Goal: Information Seeking & Learning: Understand process/instructions

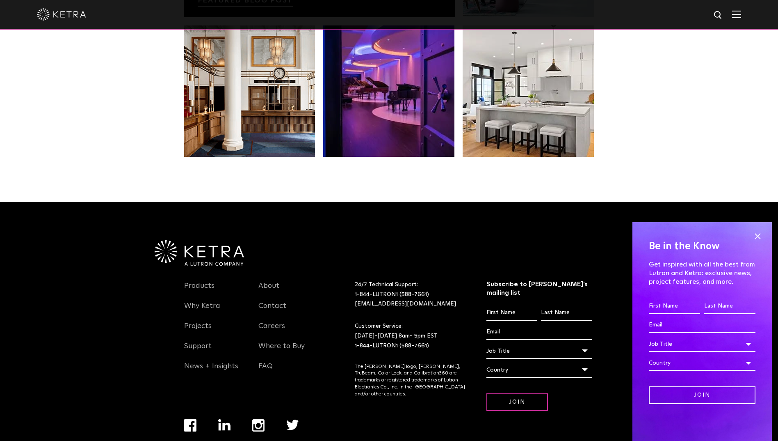
scroll to position [1726, 0]
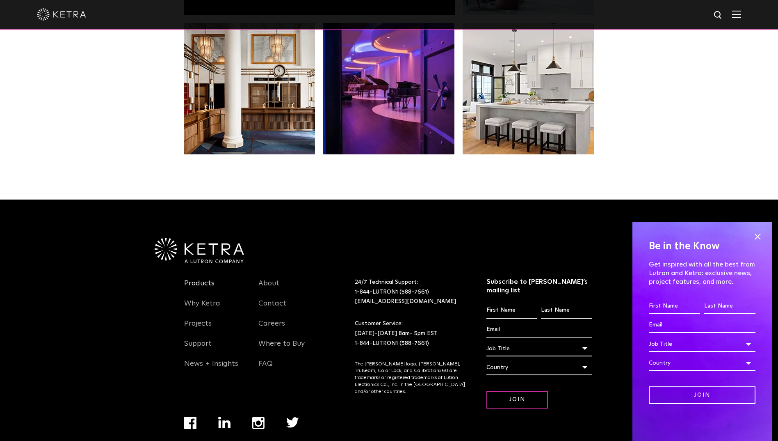
click at [203, 279] on link "Products" at bounding box center [199, 288] width 30 height 19
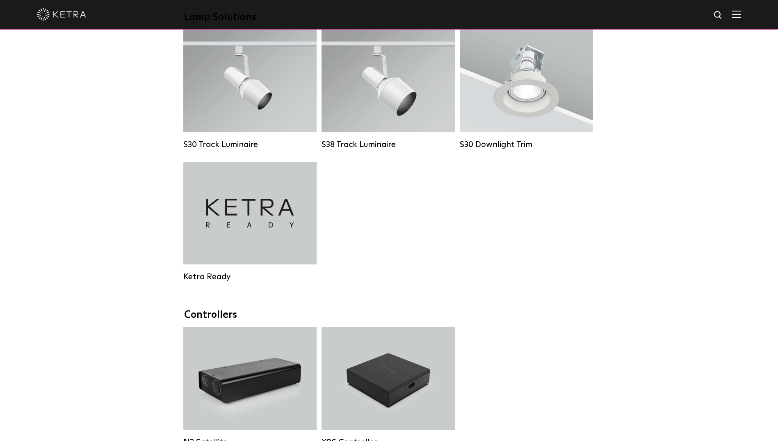
scroll to position [533, 0]
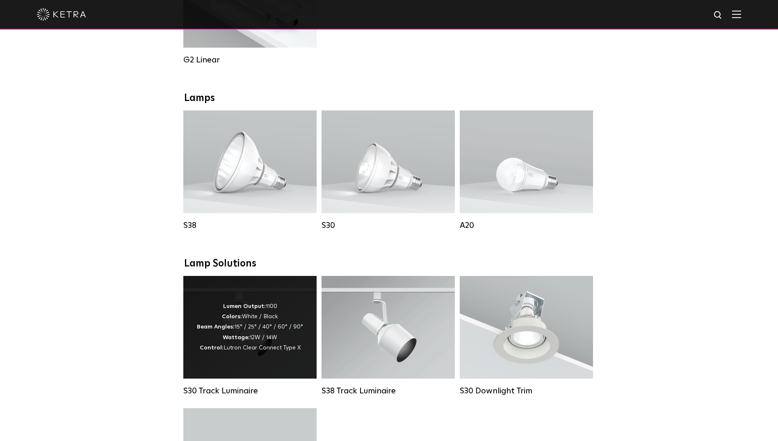
click at [236, 319] on strong "Colors:" at bounding box center [232, 316] width 20 height 6
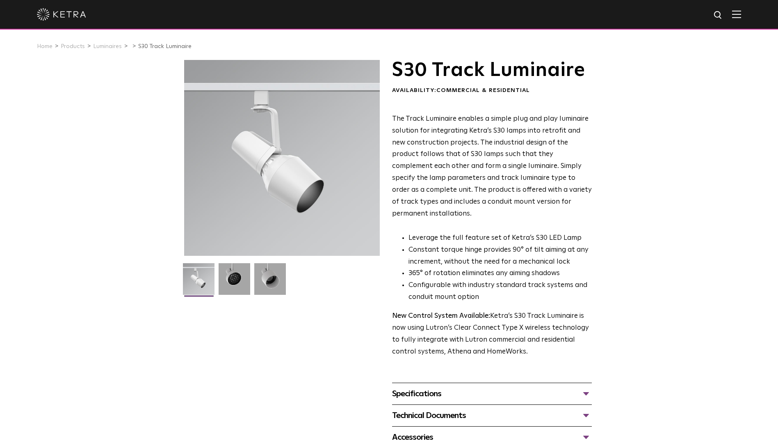
click at [425, 387] on div "Specifications" at bounding box center [492, 393] width 200 height 13
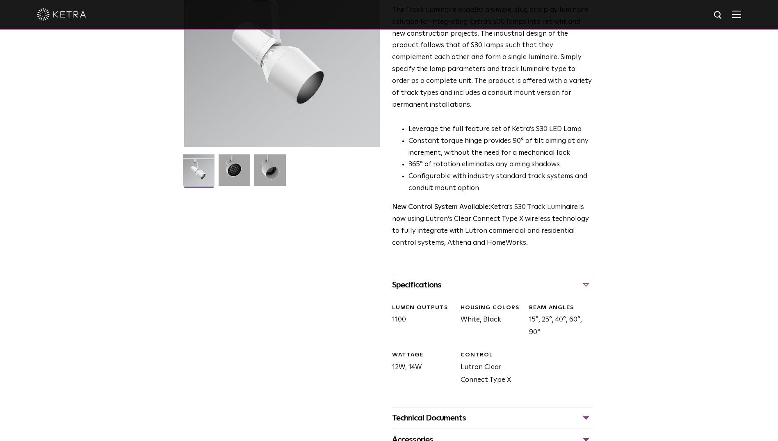
scroll to position [123, 0]
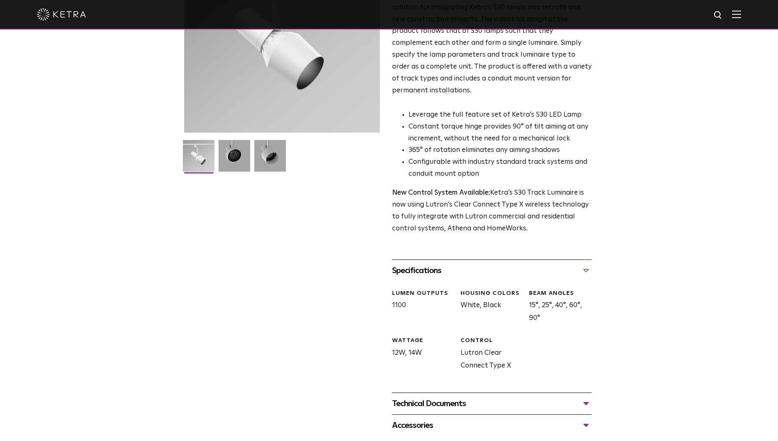
click at [447, 397] on div "Technical Documents" at bounding box center [492, 403] width 200 height 13
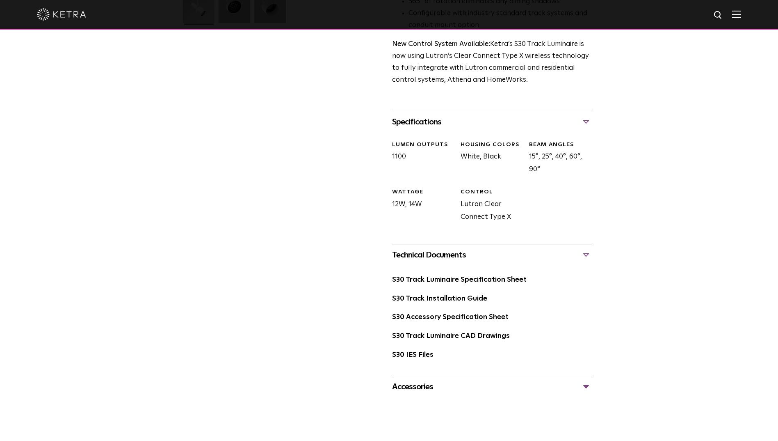
scroll to position [287, 0]
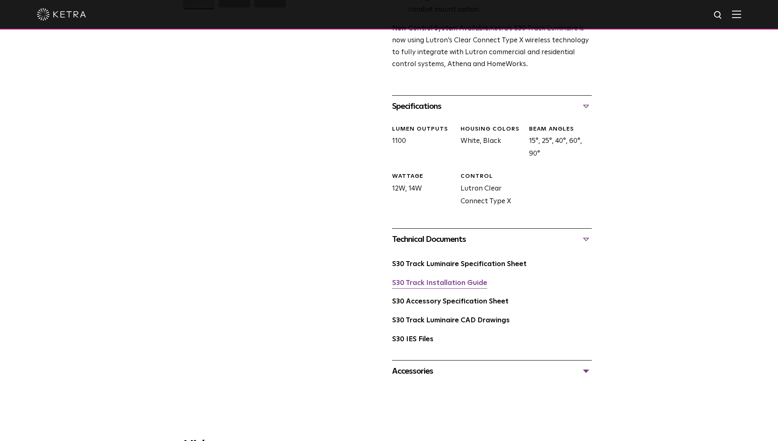
click at [453, 279] on link "S30 Track Installation Guide" at bounding box center [439, 282] width 95 height 7
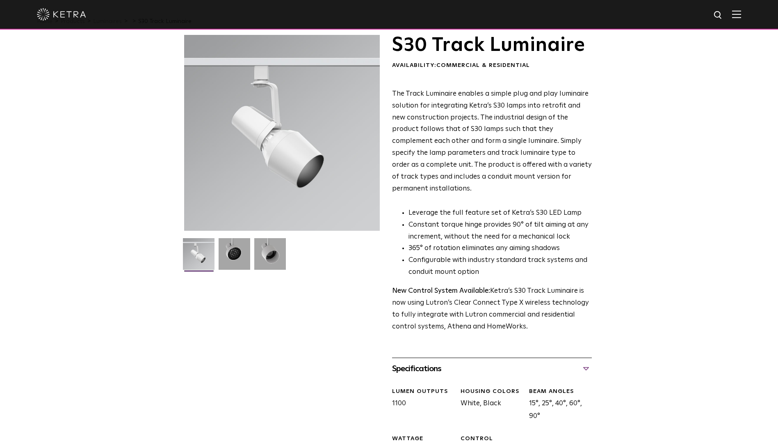
scroll to position [0, 0]
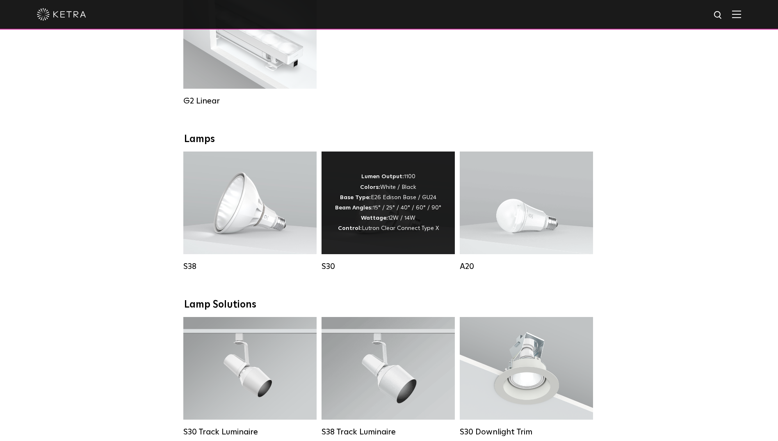
scroll to position [574, 0]
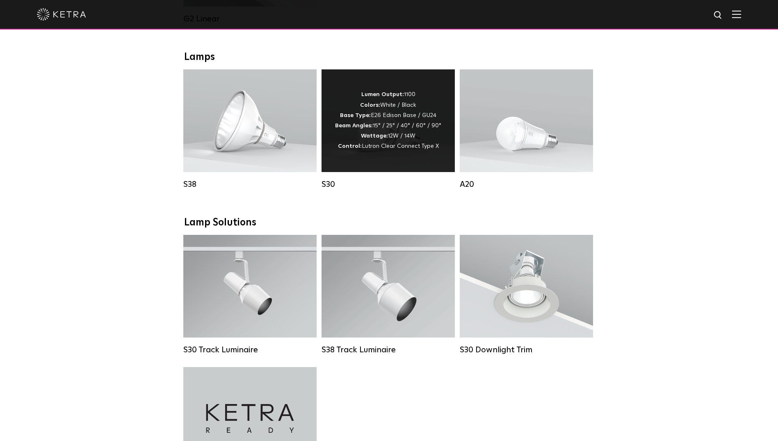
click at [401, 142] on div "Lumen Output: 1100 Colors: White / Black Base Type: E26 Edison Base / GU24 Beam…" at bounding box center [388, 120] width 106 height 62
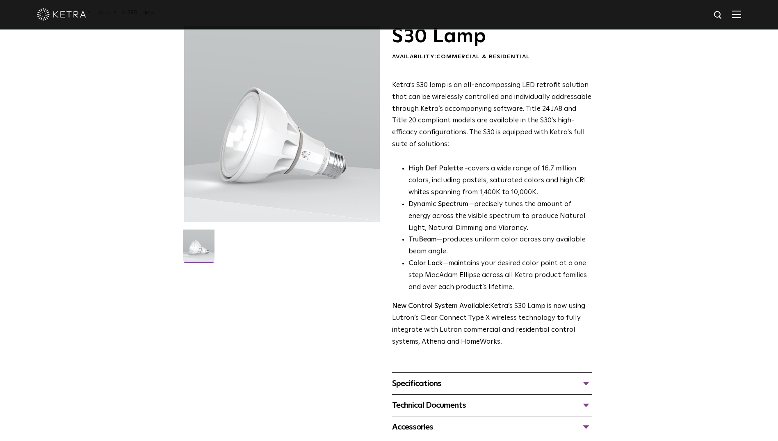
scroll to position [41, 0]
